Goal: Entertainment & Leisure: Consume media (video, audio)

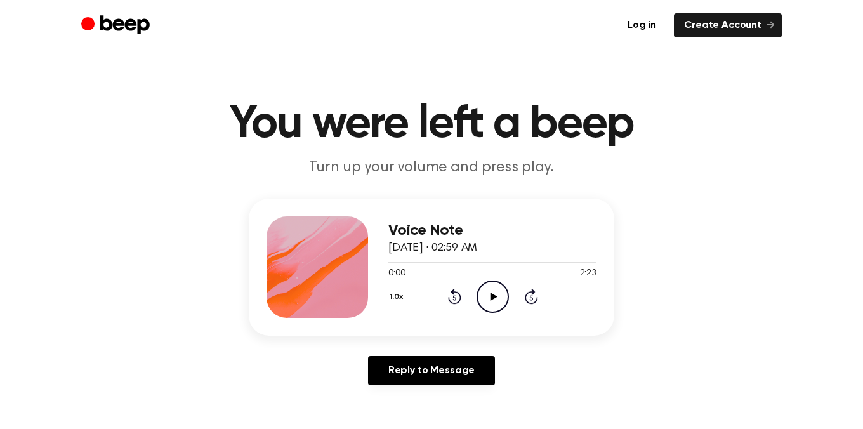
click at [496, 292] on icon "Play Audio" at bounding box center [492, 296] width 32 height 32
click at [486, 294] on icon "Play Audio" at bounding box center [492, 296] width 32 height 32
click at [496, 291] on icon "Play Audio" at bounding box center [492, 296] width 32 height 32
click at [495, 292] on icon "Play Audio" at bounding box center [492, 296] width 32 height 32
